Goal: Check status: Check status

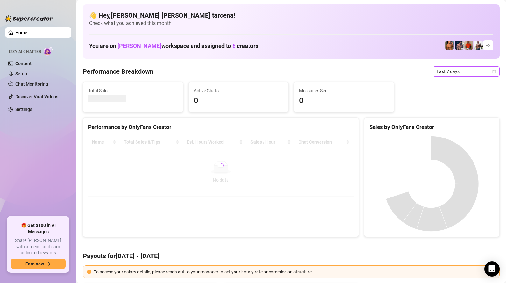
click at [455, 75] on span "Last 7 days" at bounding box center [466, 72] width 59 height 10
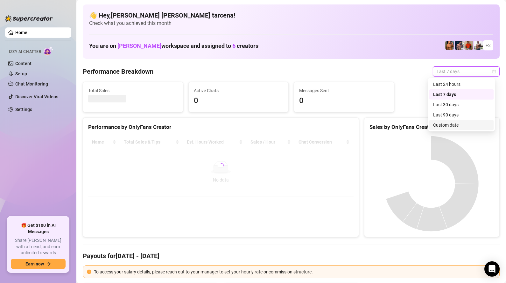
click at [449, 123] on div "Custom date" at bounding box center [461, 124] width 57 height 7
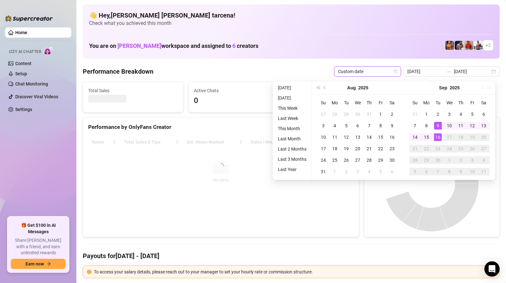
type input "[DATE]"
click at [436, 135] on div "16" at bounding box center [438, 137] width 8 height 8
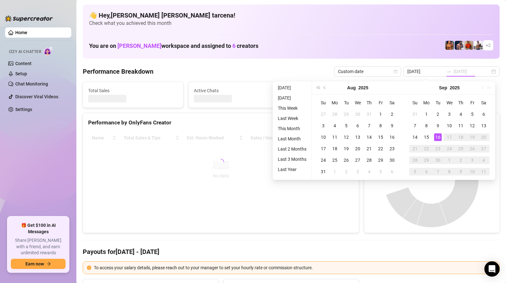
click at [436, 135] on div "16" at bounding box center [438, 137] width 8 height 8
type input "[DATE]"
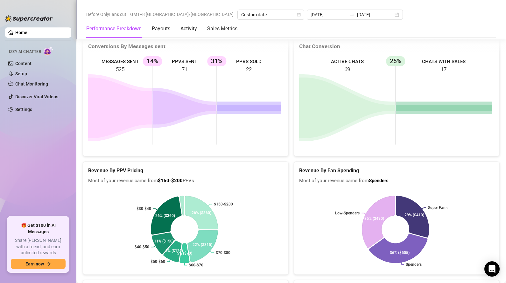
scroll to position [818, 0]
